Goal: Obtain resource: Obtain resource

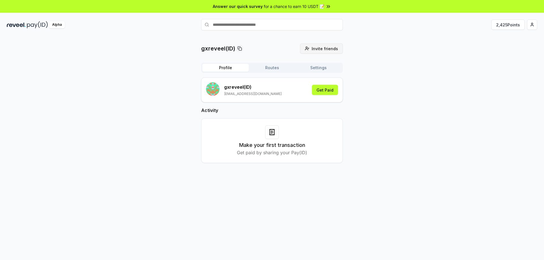
click at [328, 48] on span "Invite friends" at bounding box center [325, 49] width 26 height 6
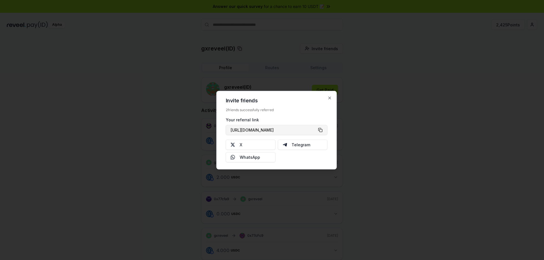
click at [321, 131] on button "[URL][DOMAIN_NAME]" at bounding box center [277, 130] width 102 height 10
click at [329, 97] on icon "button" at bounding box center [329, 97] width 5 height 5
